Goal: Transaction & Acquisition: Purchase product/service

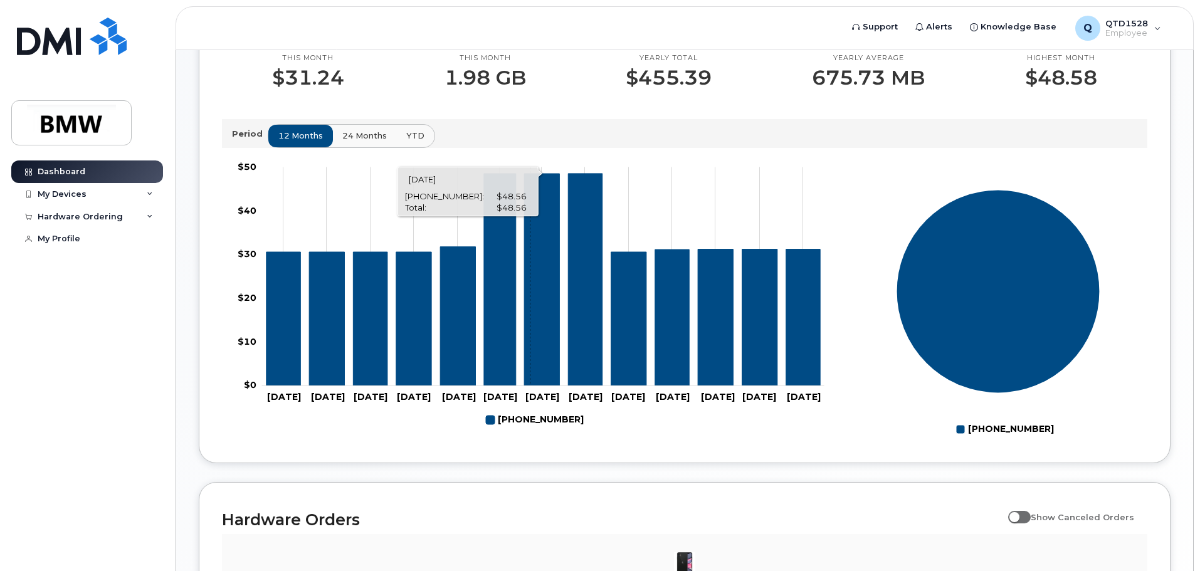
scroll to position [376, 0]
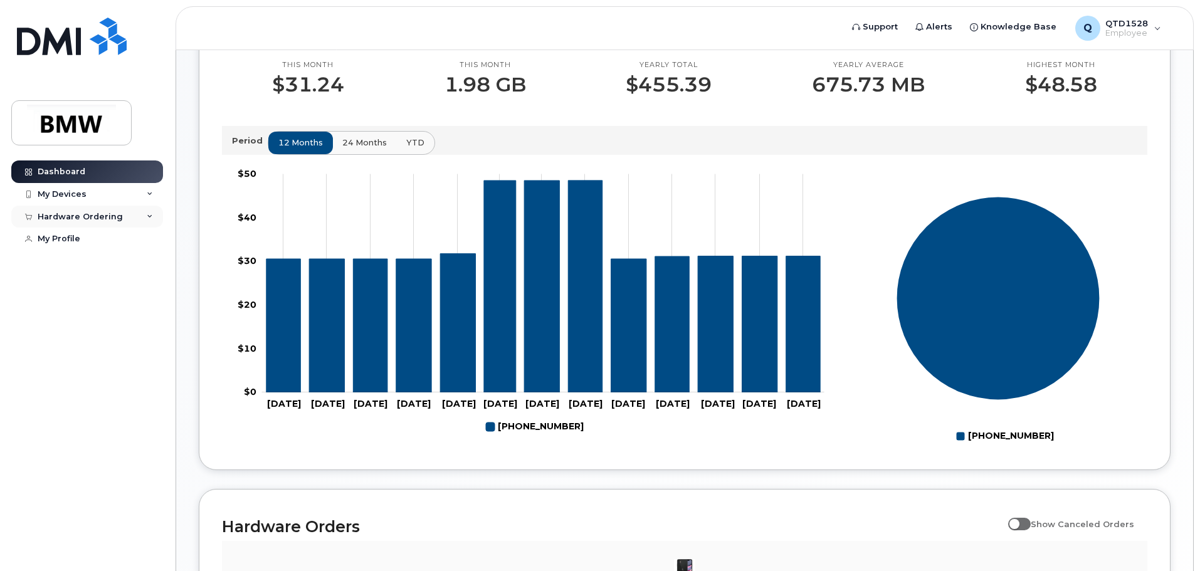
click at [87, 215] on div "Hardware Ordering" at bounding box center [80, 217] width 85 height 10
click at [70, 260] on div "New Order" at bounding box center [67, 263] width 48 height 11
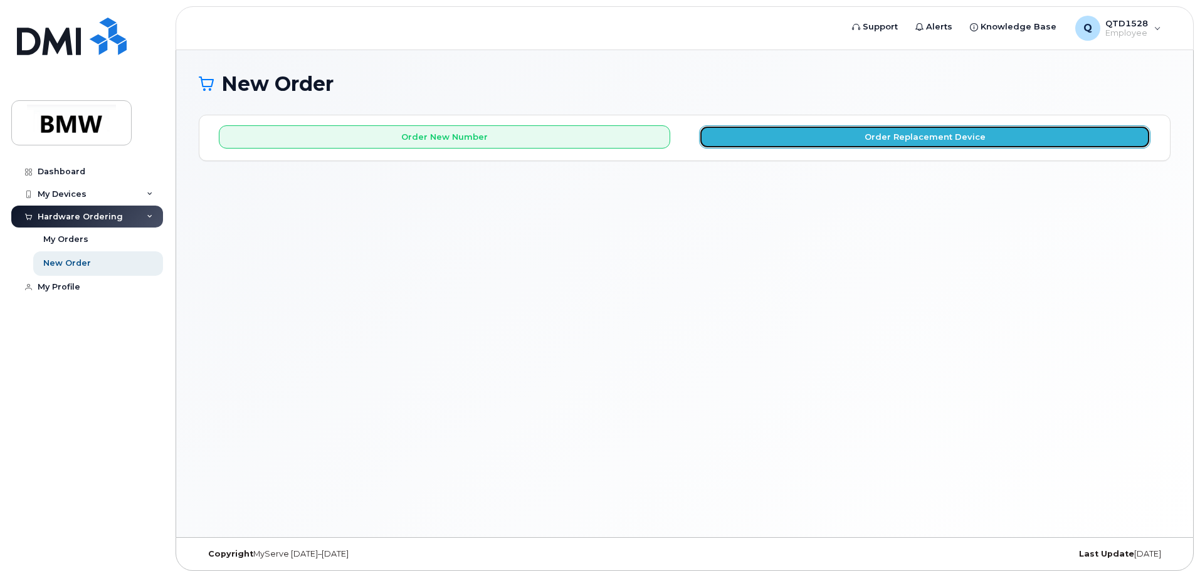
click at [873, 132] on button "Order Replacement Device" at bounding box center [925, 136] width 452 height 23
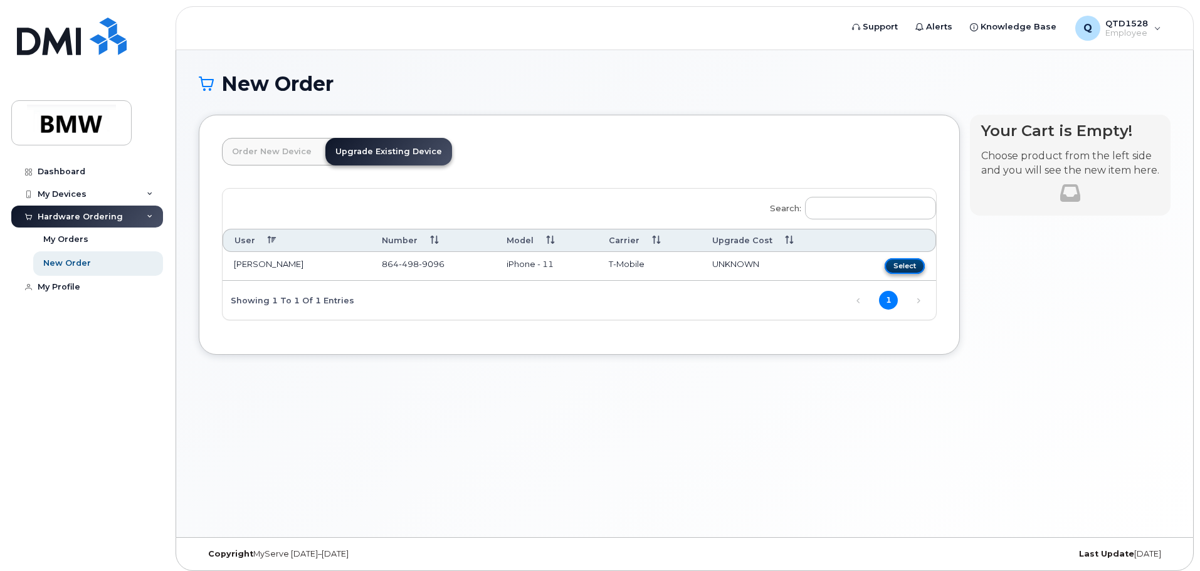
click at [904, 272] on button "Select" at bounding box center [905, 266] width 40 height 16
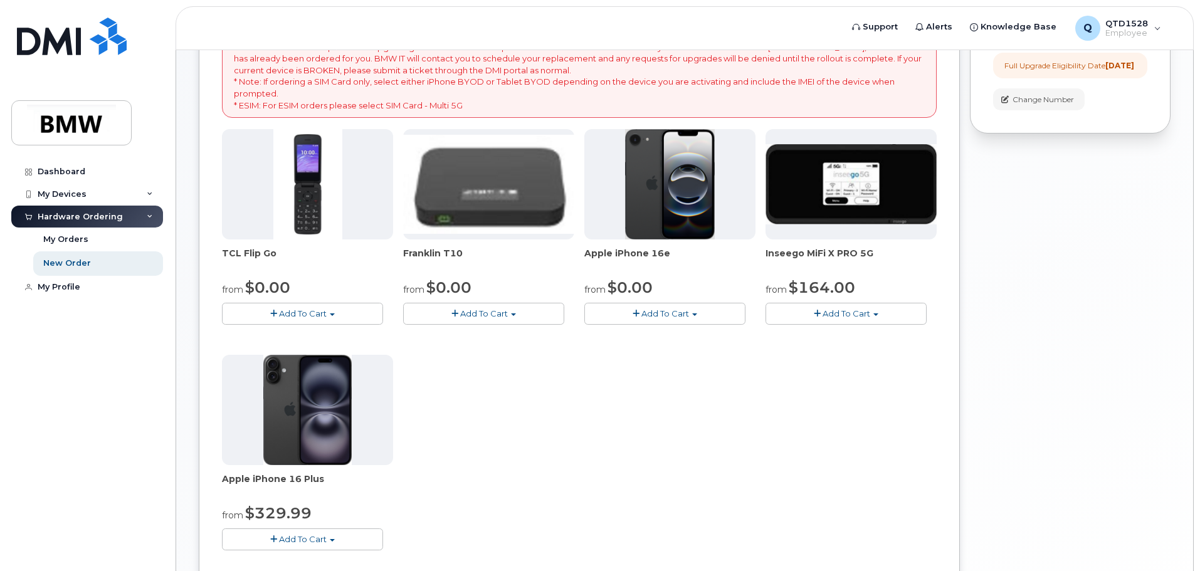
scroll to position [188, 0]
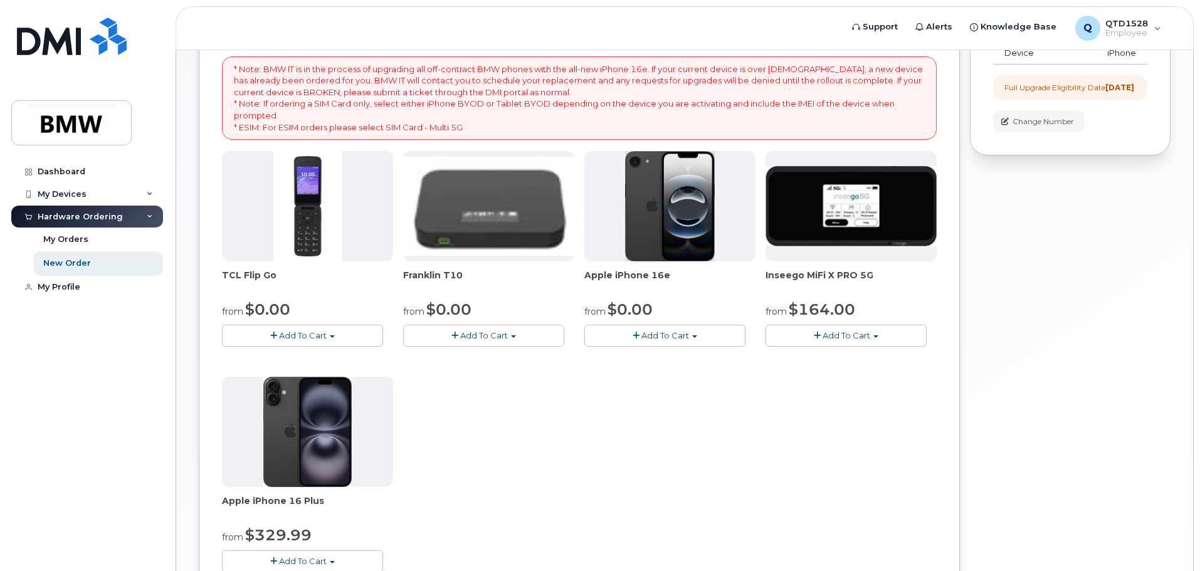
click at [93, 387] on div "Dashboard My Devices Add Device [PHONE_NUMBER] ([PERSON_NAME]) Hardware Orderin…" at bounding box center [88, 357] width 155 height 392
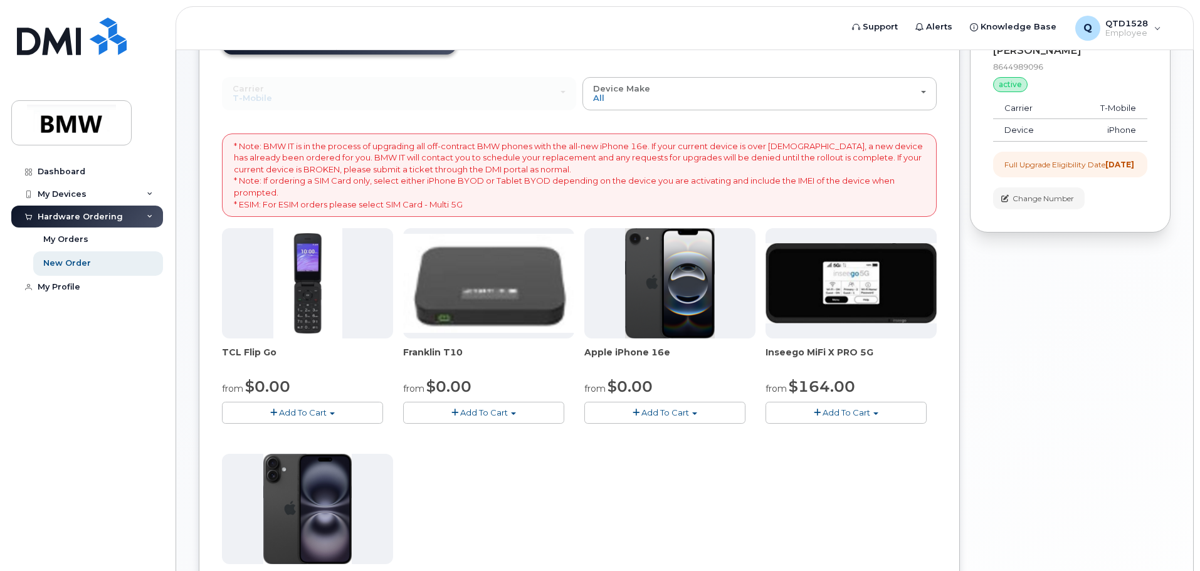
scroll to position [0, 0]
